Goal: Find contact information: Find contact information

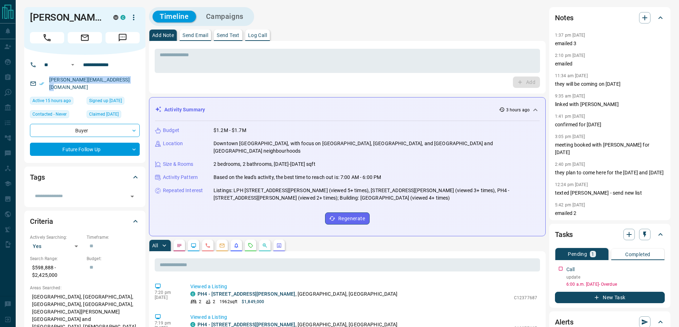
scroll to position [321, 0]
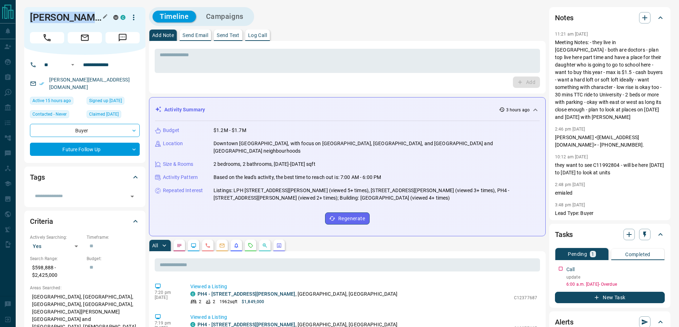
drag, startPoint x: 82, startPoint y: 17, endPoint x: 31, endPoint y: 20, distance: 51.4
click at [31, 20] on h1 "[PERSON_NAME]" at bounding box center [66, 17] width 73 height 11
copy h1 "[PERSON_NAME]"
drag, startPoint x: 132, startPoint y: 81, endPoint x: 52, endPoint y: 74, distance: 80.4
click at [52, 77] on div "[PERSON_NAME][EMAIL_ADDRESS][DOMAIN_NAME]" at bounding box center [85, 83] width 110 height 19
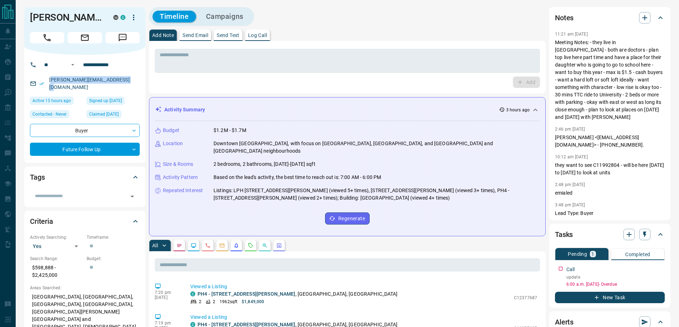
copy link "[EMAIL_ADDRESS][DOMAIN_NAME]"
click at [128, 62] on input "**********" at bounding box center [108, 64] width 56 height 11
drag, startPoint x: 121, startPoint y: 83, endPoint x: 50, endPoint y: 85, distance: 71.6
click at [50, 85] on div "[PERSON_NAME][EMAIL_ADDRESS][DOMAIN_NAME]" at bounding box center [85, 83] width 110 height 19
copy link "[PERSON_NAME][EMAIL_ADDRESS][DOMAIN_NAME]"
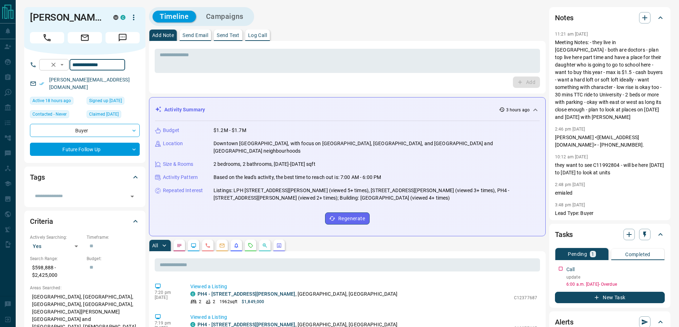
drag, startPoint x: 130, startPoint y: 66, endPoint x: 79, endPoint y: 65, distance: 51.3
click at [79, 65] on div "**********" at bounding box center [82, 64] width 86 height 11
drag, startPoint x: 582, startPoint y: 139, endPoint x: 645, endPoint y: 140, distance: 63.1
click at [645, 140] on p "[PERSON_NAME] <[EMAIL_ADDRESS][DOMAIN_NAME]> - [PHONE_NUMBER]." at bounding box center [610, 141] width 110 height 15
copy p "[EMAIL_ADDRESS][DOMAIN_NAME]"
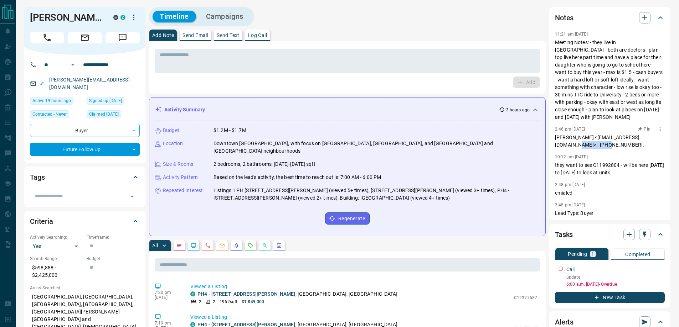
drag, startPoint x: 554, startPoint y: 147, endPoint x: 585, endPoint y: 142, distance: 31.4
click at [585, 142] on div "Notes 1:37 pm [DATE] emailed 3 2:10 pm [DATE] emailed 11:34 am [DATE] they will…" at bounding box center [609, 113] width 121 height 213
copy p "[PHONE_NUMBER]"
